Goal: Information Seeking & Learning: Check status

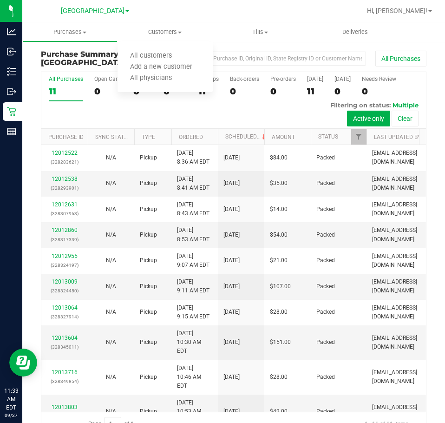
scroll to position [22, 0]
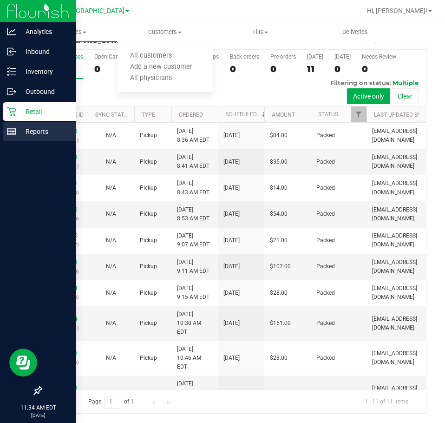
click at [5, 133] on div "Reports" at bounding box center [39, 131] width 73 height 19
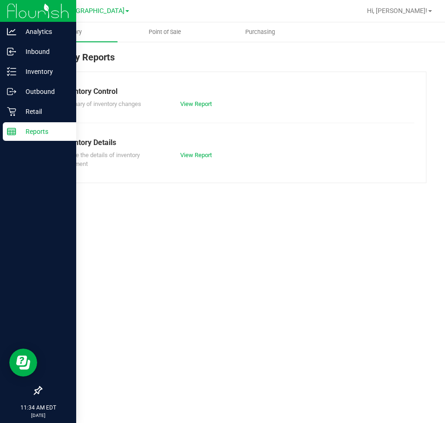
click at [171, 42] on div "Inventory Reports Inventory Control Summary of inventory changes View Report In…" at bounding box center [233, 116] width 423 height 151
click at [173, 37] on uib-tab-heading "Point of Sale" at bounding box center [165, 32] width 94 height 19
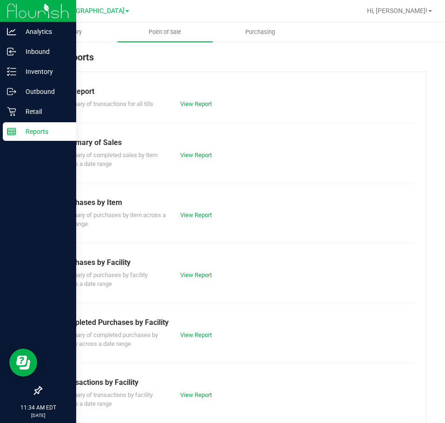
click at [186, 329] on div "Summary of completed purchases by facility across a date range View Report" at bounding box center [234, 338] width 362 height 20
click at [182, 340] on div "Summary of completed purchases by facility across a date range View Report" at bounding box center [234, 338] width 362 height 20
click at [182, 338] on div "View Report" at bounding box center [203, 334] width 60 height 9
click at [186, 336] on link "View Report" at bounding box center [196, 334] width 32 height 7
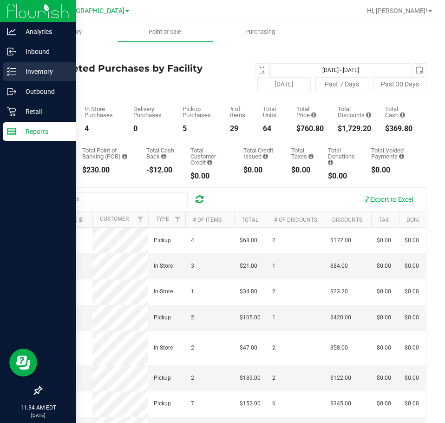
click at [17, 77] on p "Inventory" at bounding box center [44, 71] width 56 height 11
